Goal: Task Accomplishment & Management: Use online tool/utility

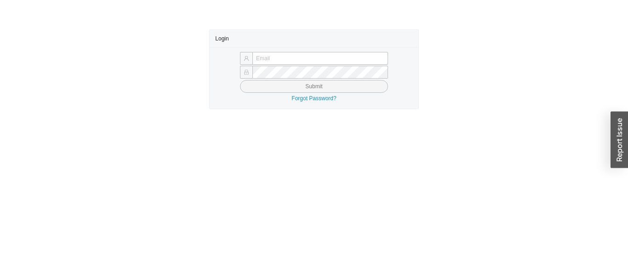
type input "[EMAIL_ADDRESS][PERSON_NAME][DOMAIN_NAME]"
click at [361, 80] on button "Submit" at bounding box center [314, 86] width 148 height 13
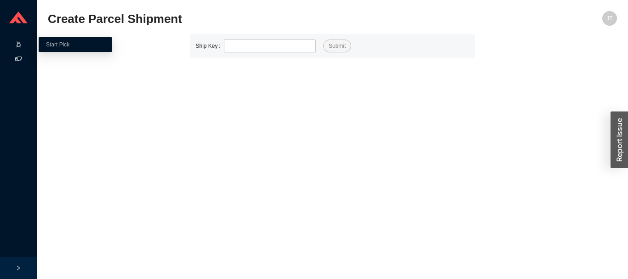
click at [18, 59] on icon at bounding box center [18, 59] width 6 height 6
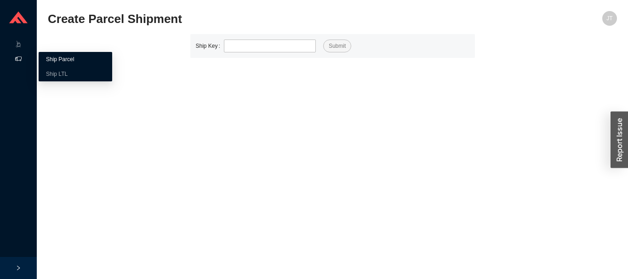
click at [74, 56] on link "Ship Parcel" at bounding box center [60, 59] width 28 height 6
